Goal: Navigation & Orientation: Find specific page/section

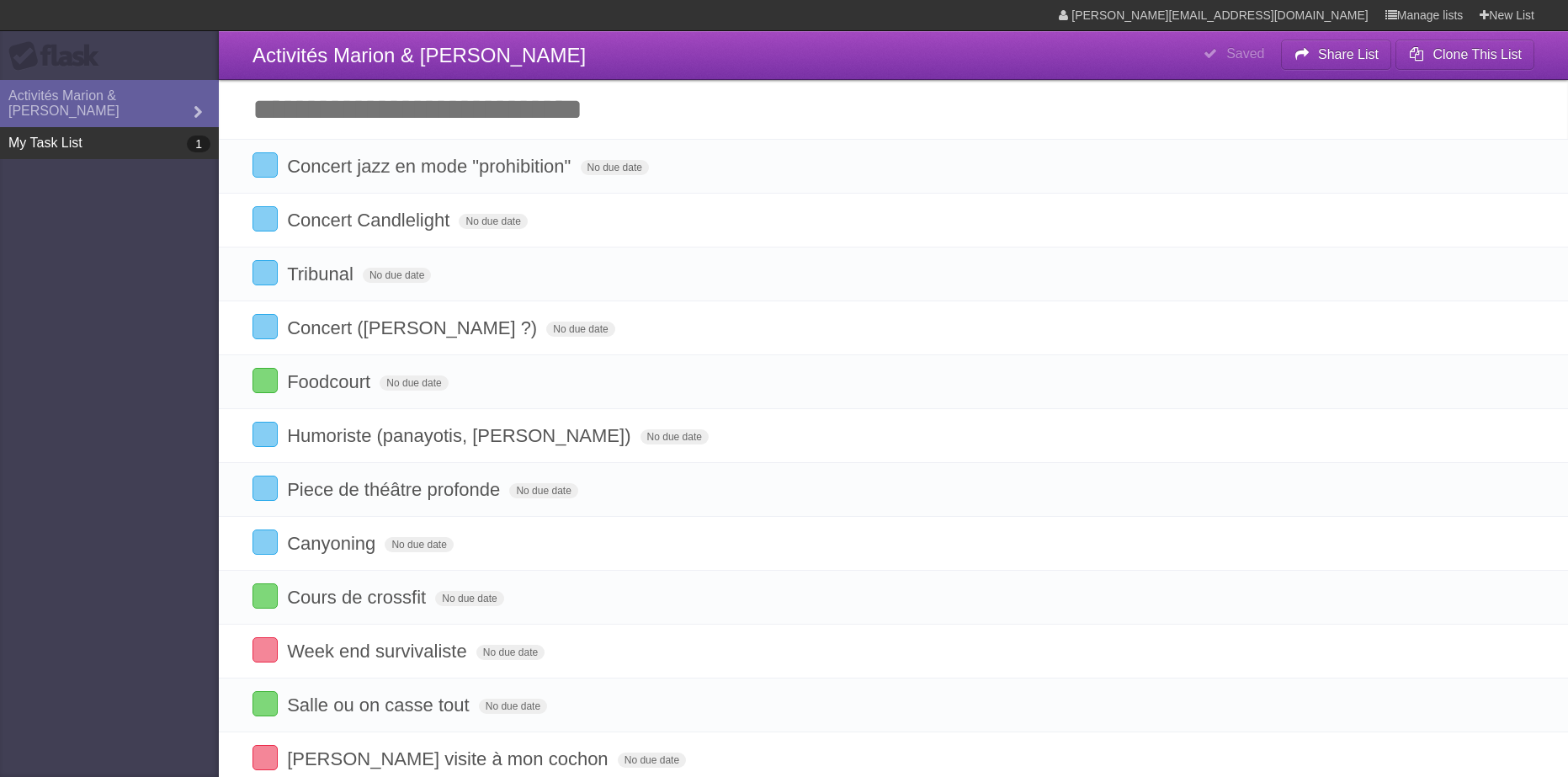
click at [69, 130] on link "My Task List 1" at bounding box center [110, 143] width 219 height 32
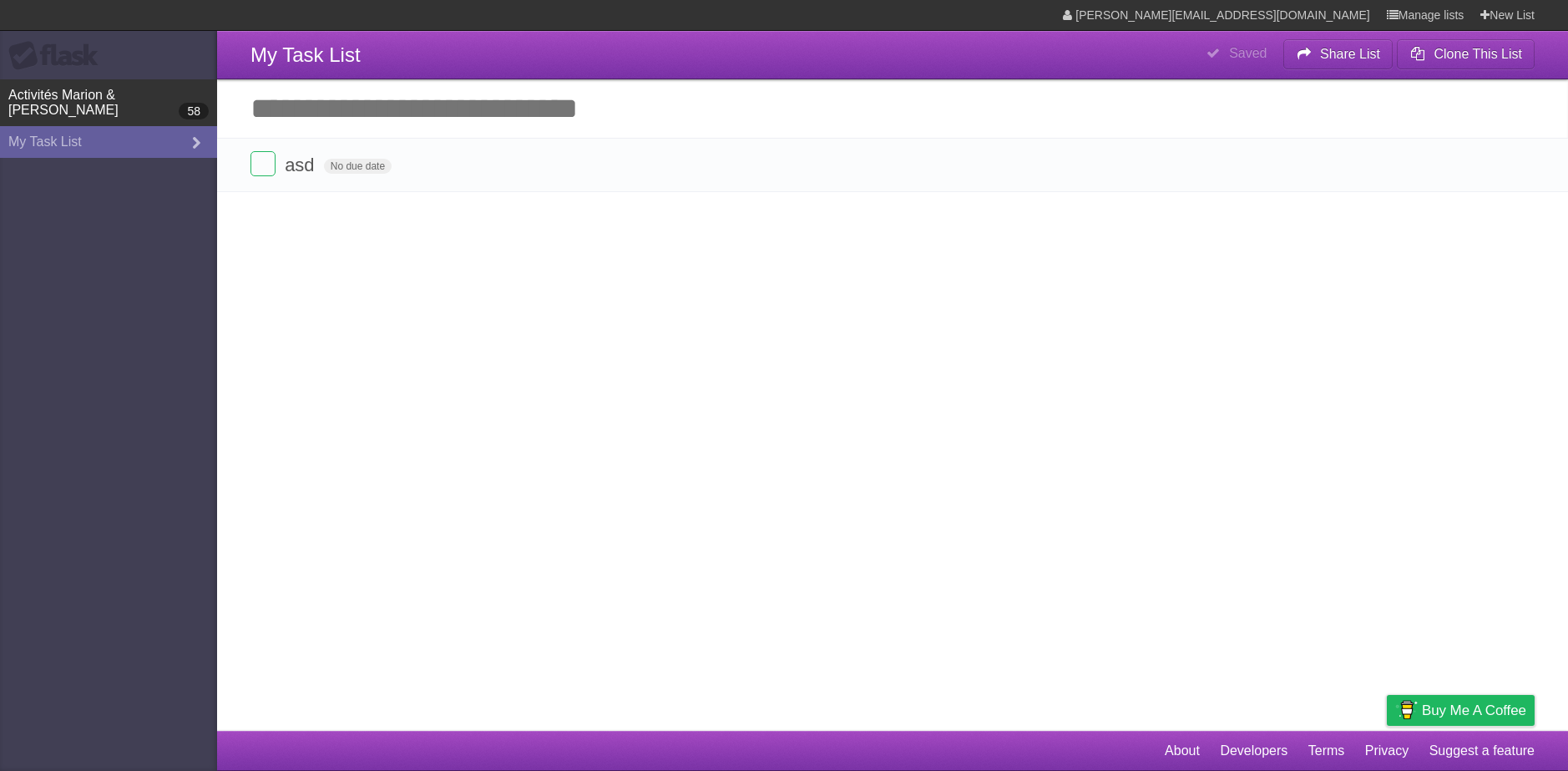
click at [94, 95] on link "Activités Marion & Anthony 58" at bounding box center [109, 102] width 217 height 46
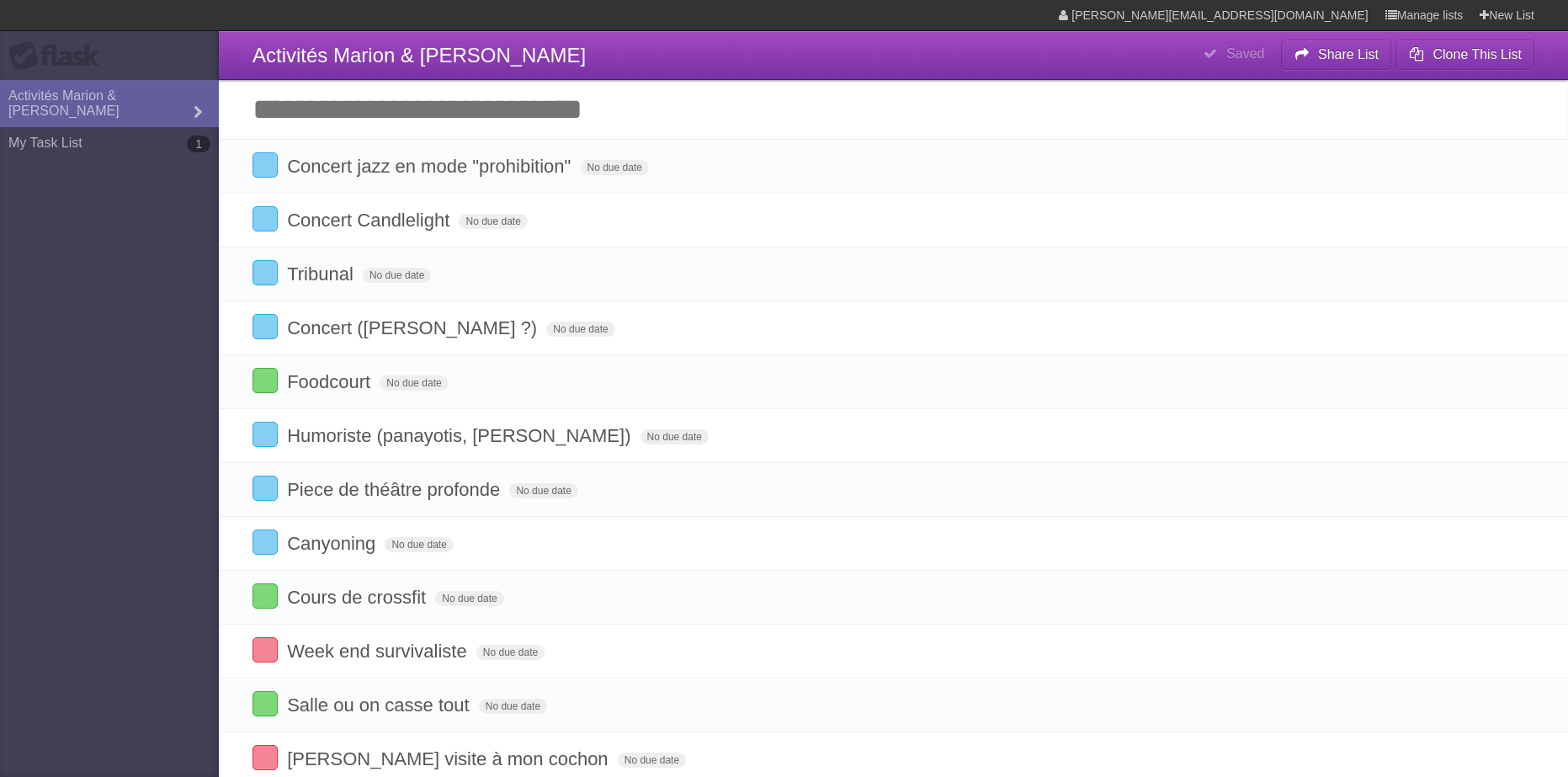
click at [89, 598] on aside "Flask Activités Marion & Anthony My Task List 1" at bounding box center [110, 388] width 219 height 777
drag, startPoint x: 97, startPoint y: 711, endPoint x: 48, endPoint y: 61, distance: 651.8
drag, startPoint x: 724, startPoint y: 725, endPoint x: 117, endPoint y: -92, distance: 1017.8
click at [343, 19] on section "anthony_leroy@hotmail.fr Manage lists New List" at bounding box center [784, 15] width 1568 height 31
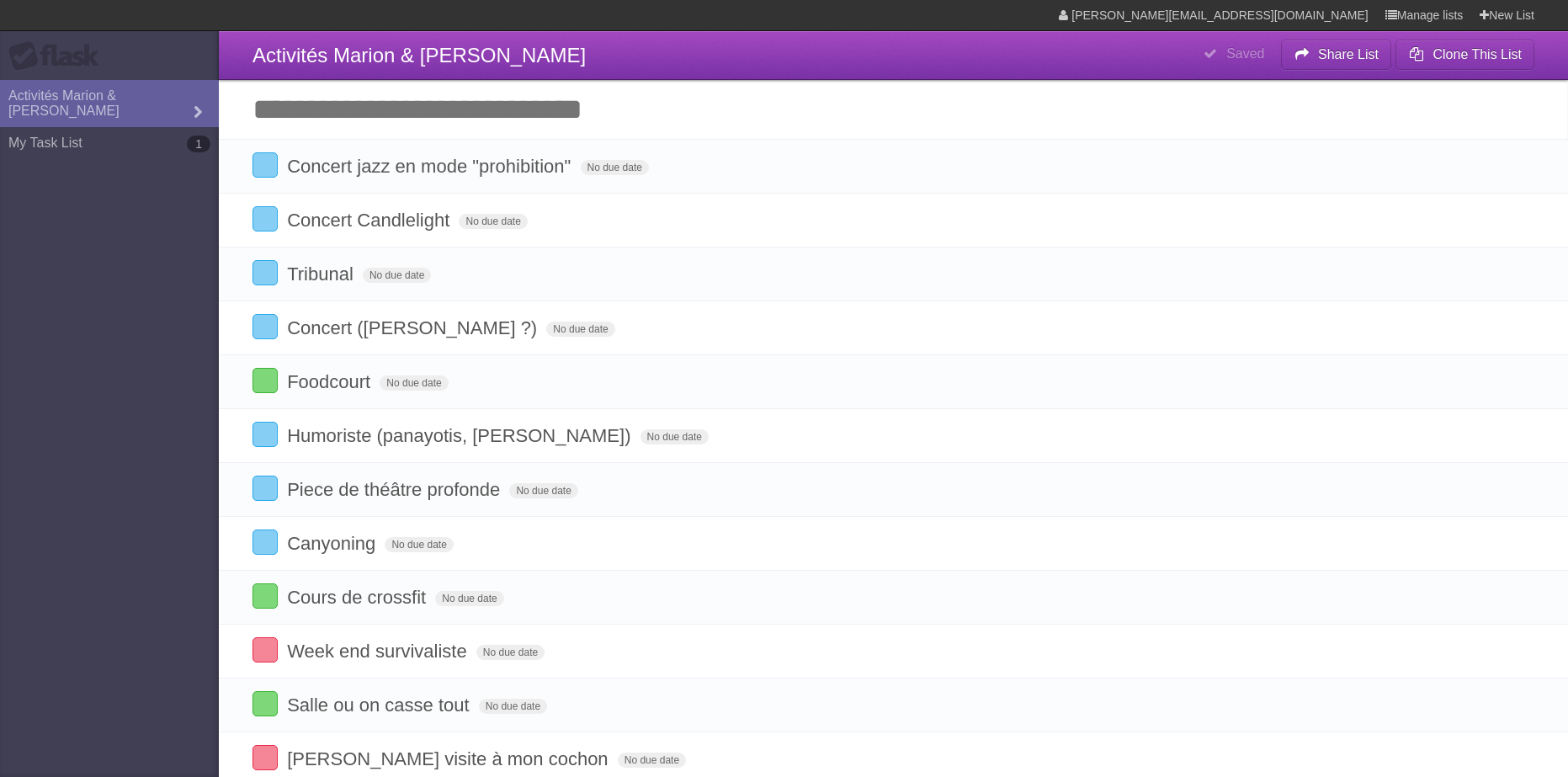
drag, startPoint x: 477, startPoint y: 720, endPoint x: 101, endPoint y: -81, distance: 884.9
click at [203, 8] on section "anthony_leroy@hotmail.fr Manage lists New List" at bounding box center [784, 15] width 1568 height 31
drag, startPoint x: 464, startPoint y: 717, endPoint x: 79, endPoint y: -92, distance: 895.9
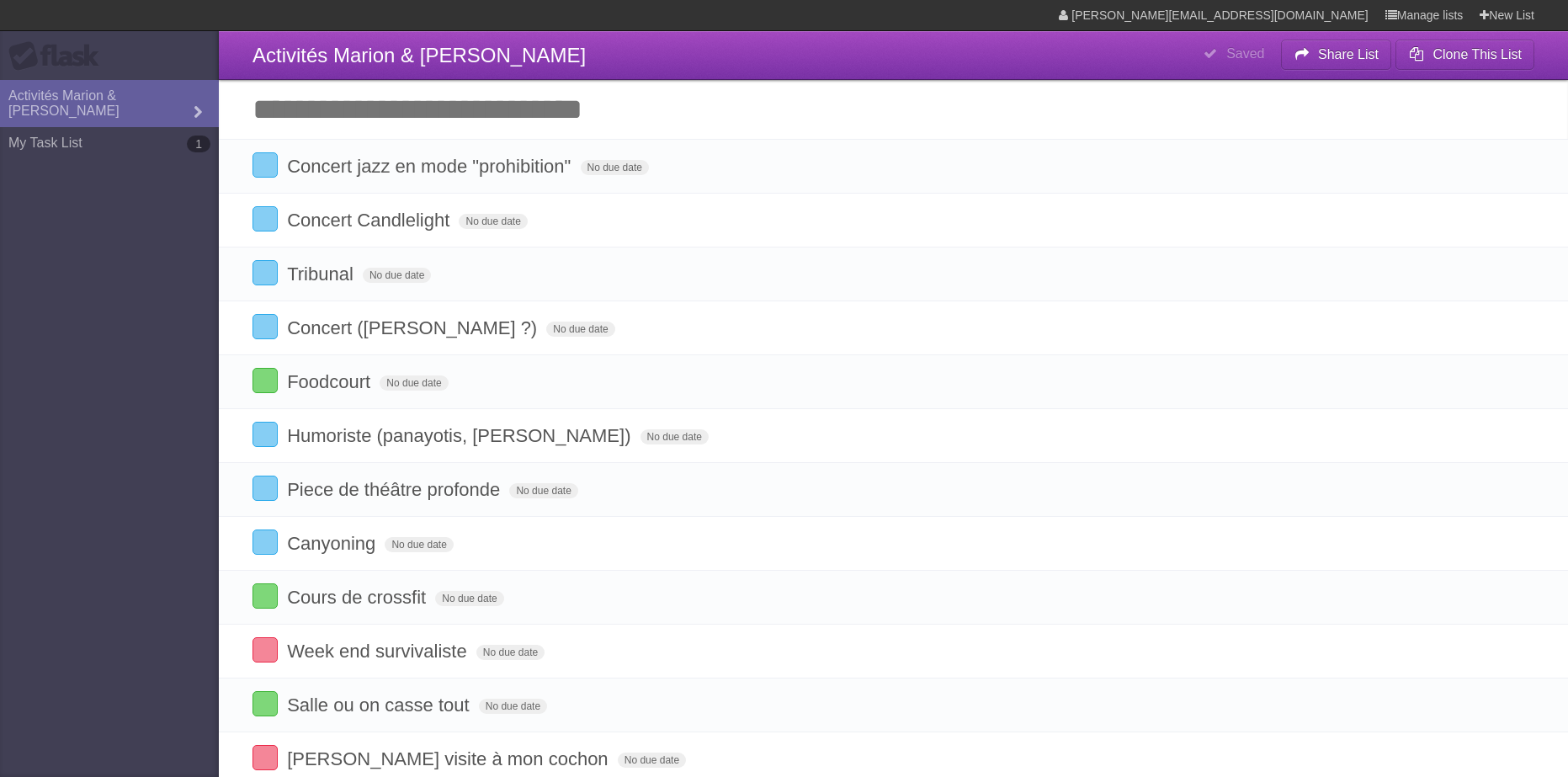
click at [262, 16] on section "anthony_leroy@hotmail.fr Manage lists New List" at bounding box center [784, 15] width 1568 height 31
drag, startPoint x: 525, startPoint y: 717, endPoint x: 130, endPoint y: -92, distance: 900.3
click at [356, 13] on section "anthony_leroy@hotmail.fr Manage lists New List" at bounding box center [784, 15] width 1568 height 31
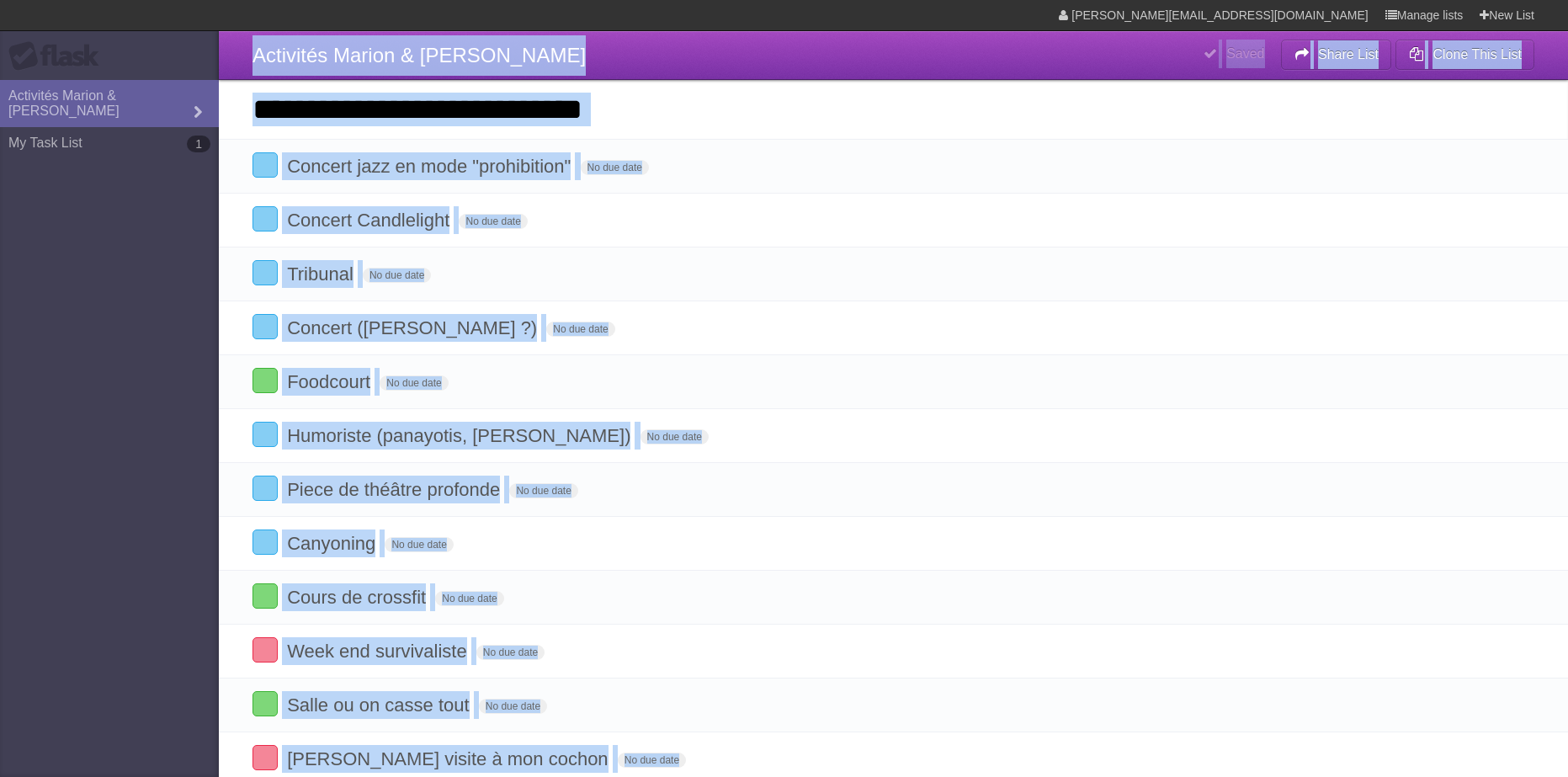
drag, startPoint x: 470, startPoint y: 725, endPoint x: 98, endPoint y: -92, distance: 897.7
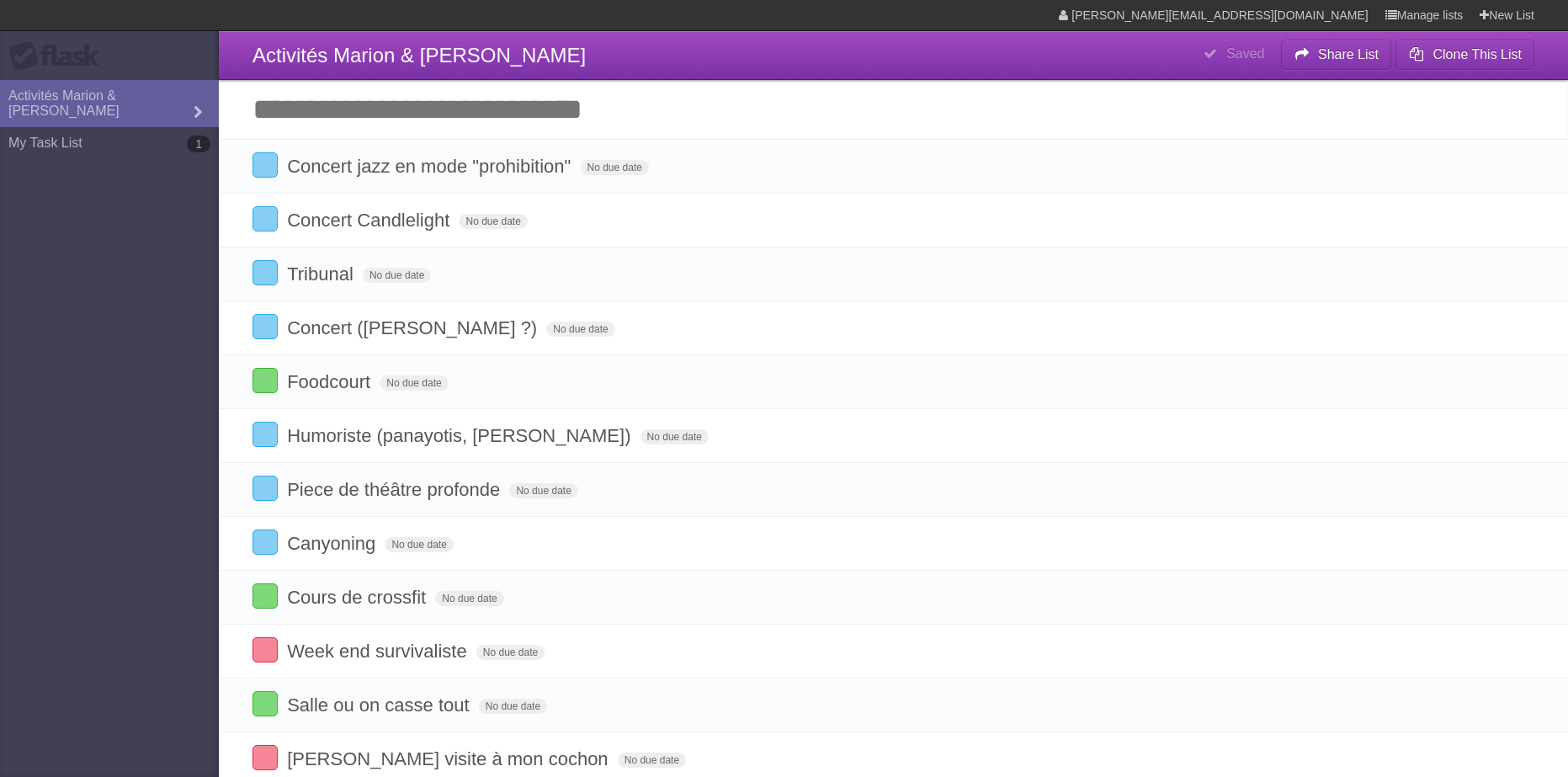
click at [355, 9] on section "anthony_leroy@hotmail.fr Manage lists New List" at bounding box center [784, 15] width 1568 height 31
drag, startPoint x: 480, startPoint y: 727, endPoint x: -35, endPoint y: -92, distance: 967.5
click at [272, 14] on section "anthony_leroy@hotmail.fr Manage lists New List" at bounding box center [784, 15] width 1568 height 31
click at [103, 361] on aside "Flask Activités Marion & Anthony My Task List 1" at bounding box center [110, 388] width 219 height 777
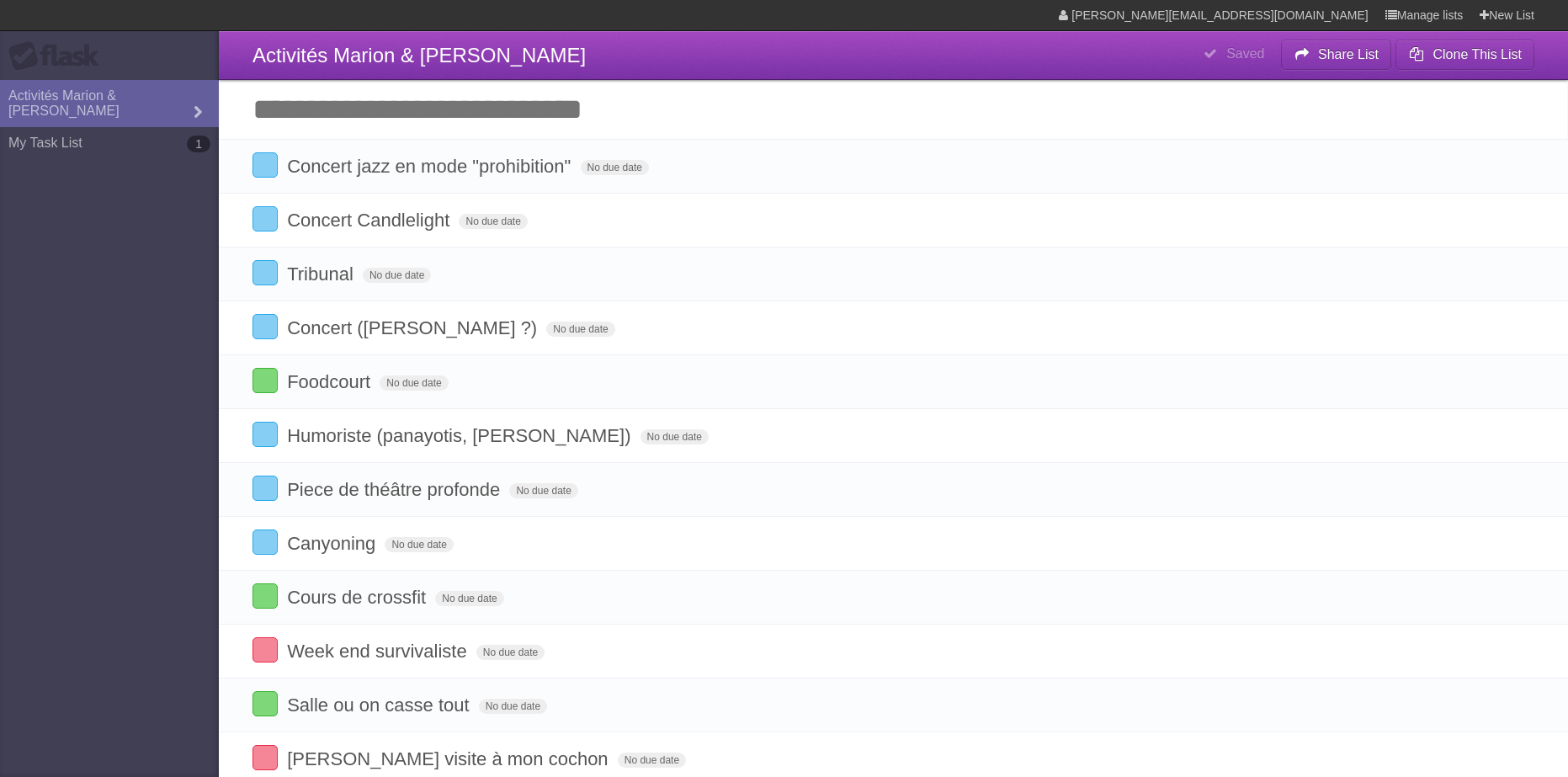
drag, startPoint x: 82, startPoint y: 278, endPoint x: -10, endPoint y: -92, distance: 381.3
